Goal: Task Accomplishment & Management: Use online tool/utility

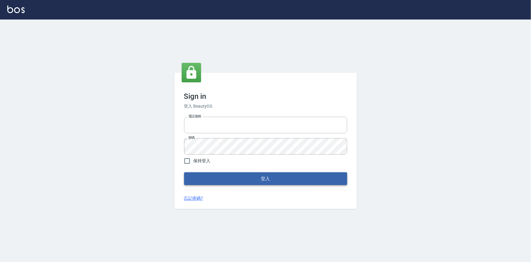
type input "0922670776"
click at [253, 184] on button "登入" at bounding box center [265, 178] width 163 height 13
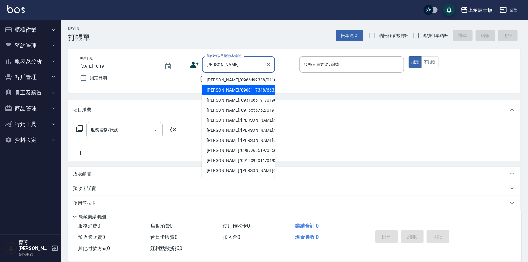
type input "[PERSON_NAME]"
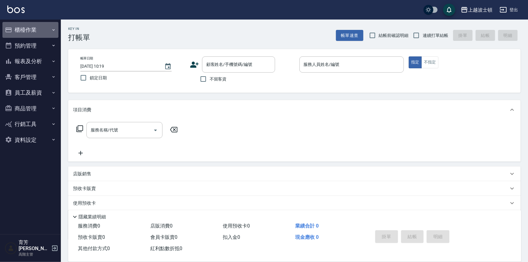
click at [30, 25] on button "櫃檯作業" at bounding box center [30, 30] width 56 height 16
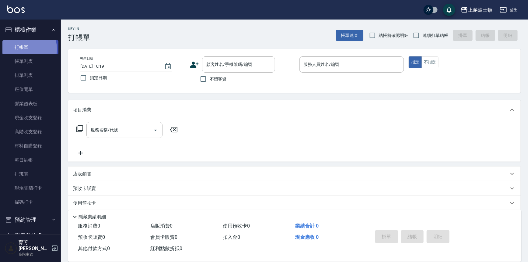
click at [19, 49] on link "打帳單" at bounding box center [30, 47] width 56 height 14
